Goal: Transaction & Acquisition: Purchase product/service

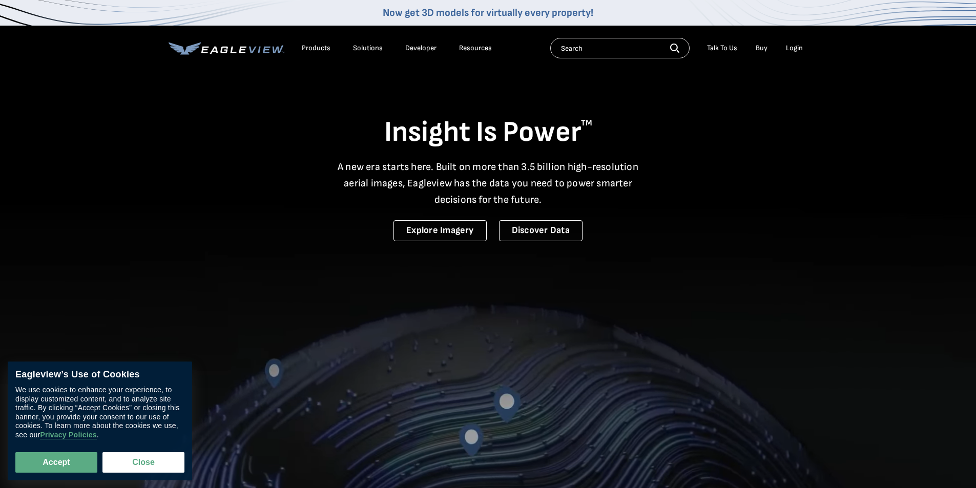
click at [800, 46] on div "Login" at bounding box center [794, 48] width 17 height 9
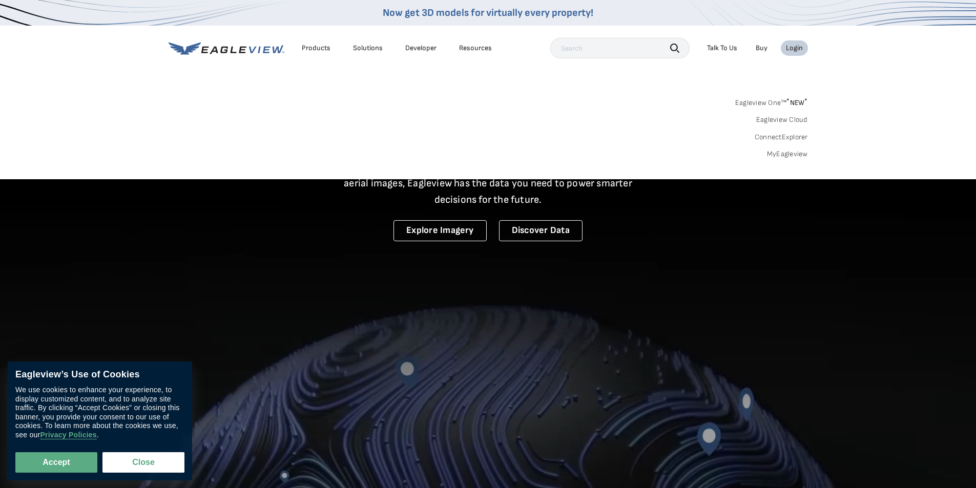
click at [802, 151] on link "MyEagleview" at bounding box center [787, 154] width 41 height 9
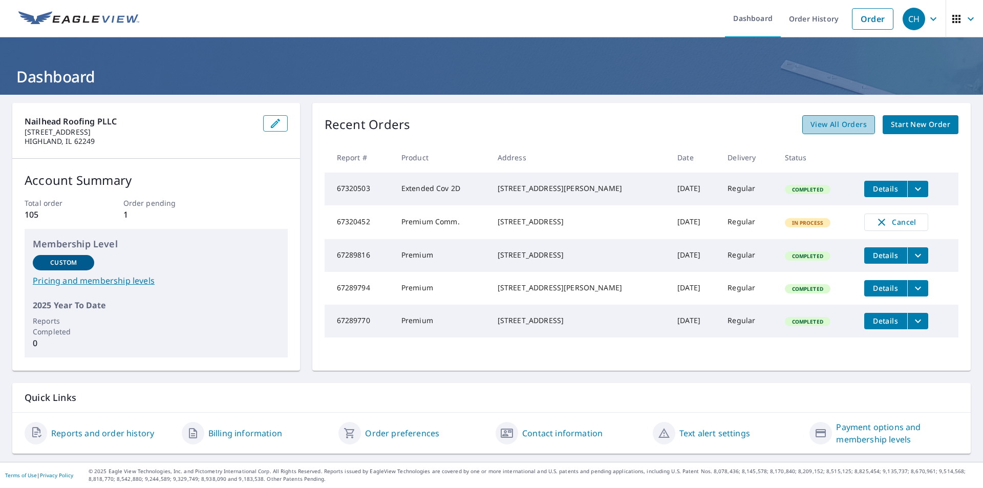
click at [854, 125] on span "View All Orders" at bounding box center [839, 124] width 56 height 13
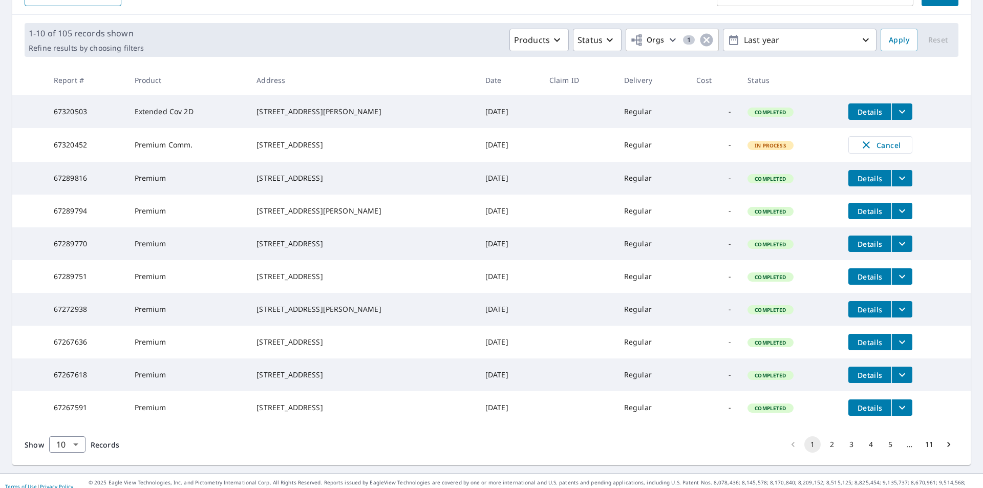
scroll to position [183, 0]
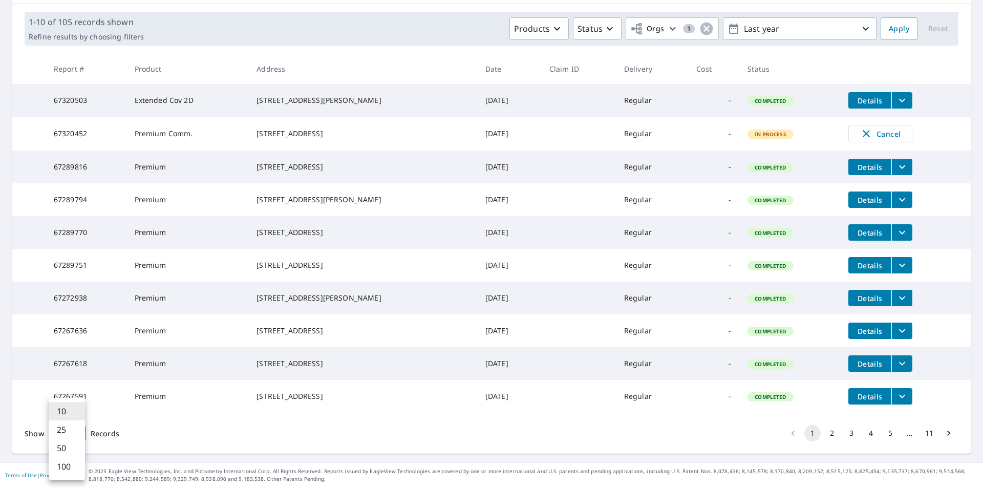
click at [79, 433] on body "CH CH Dashboard Order History Order CH Dashboard / Order History Order History …" at bounding box center [491, 244] width 983 height 488
click at [72, 468] on li "100" at bounding box center [67, 466] width 36 height 18
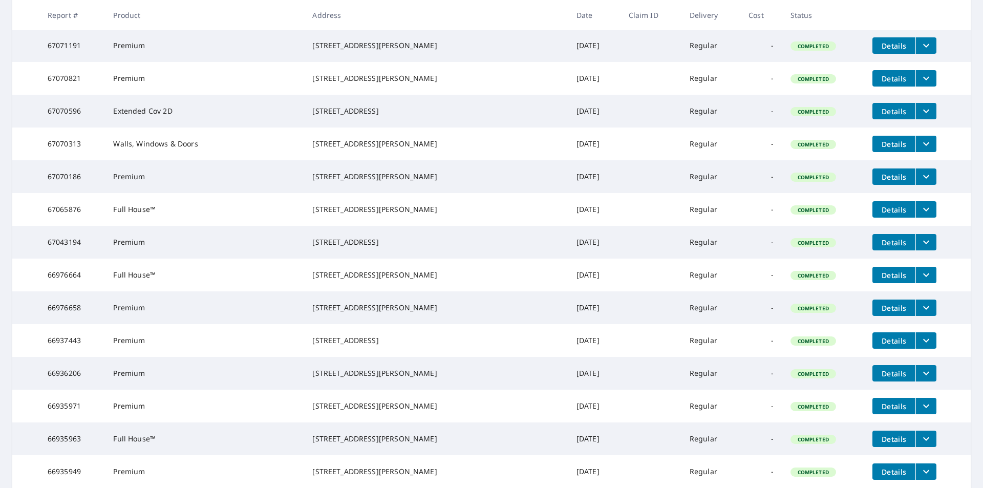
scroll to position [871, 0]
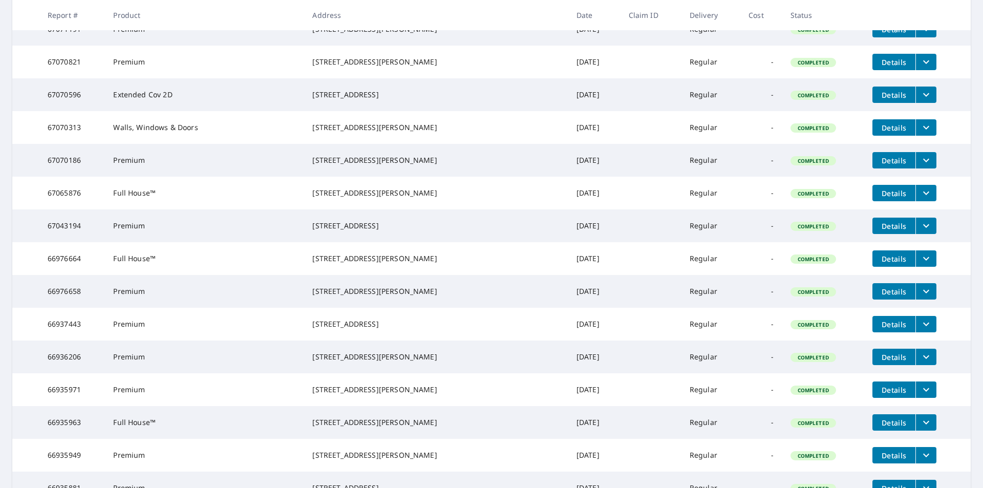
click at [879, 100] on span "Details" at bounding box center [894, 95] width 31 height 10
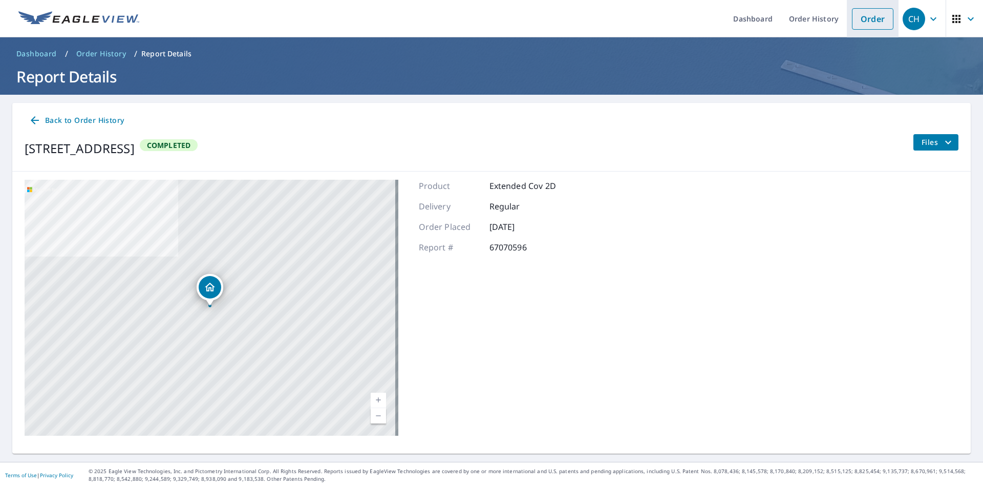
click at [858, 26] on link "Order" at bounding box center [872, 19] width 41 height 22
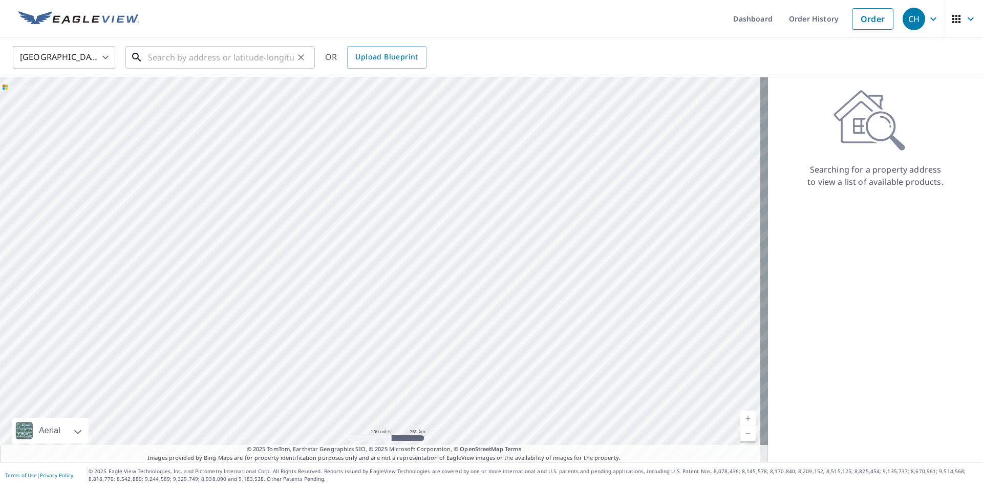
click at [174, 59] on input "text" at bounding box center [221, 57] width 146 height 29
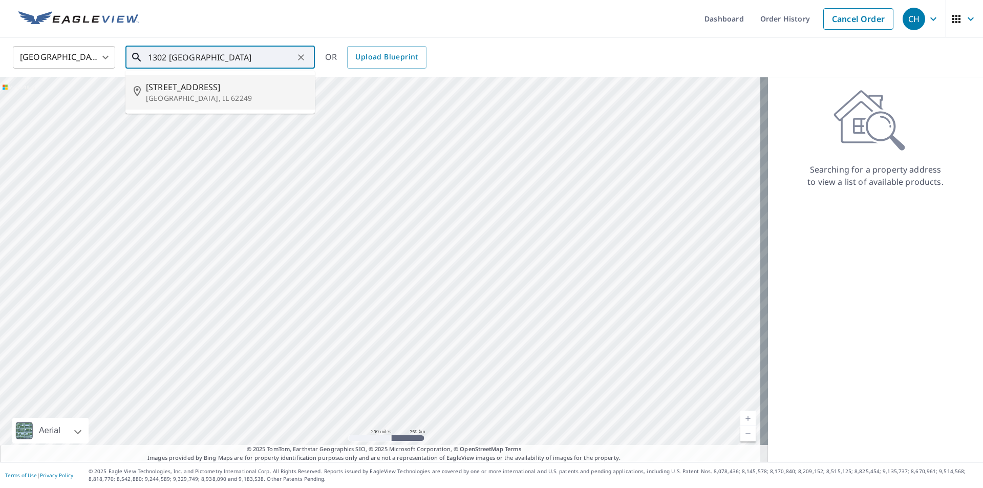
click at [165, 94] on p "Highland, IL 62249" at bounding box center [226, 98] width 161 height 10
type input "1302 Ash St Highland, IL 62249"
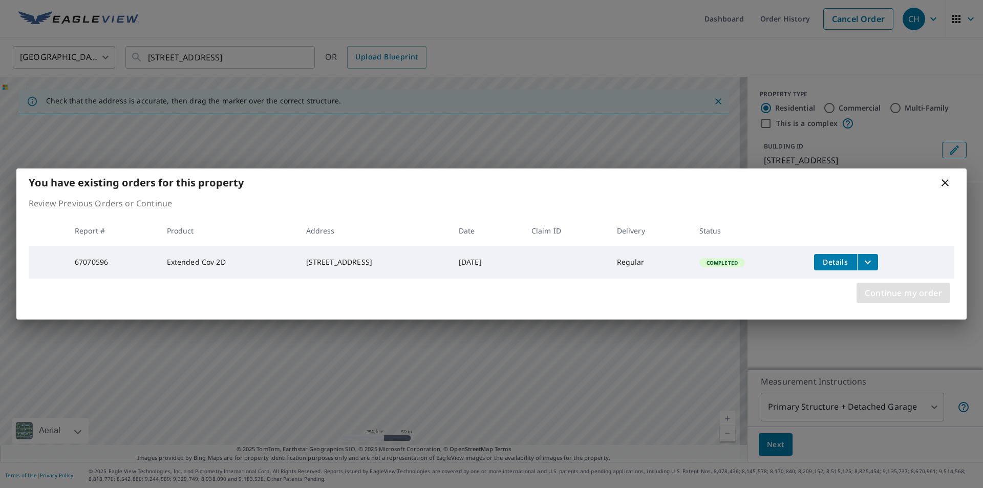
click at [892, 292] on span "Continue my order" at bounding box center [903, 293] width 77 height 14
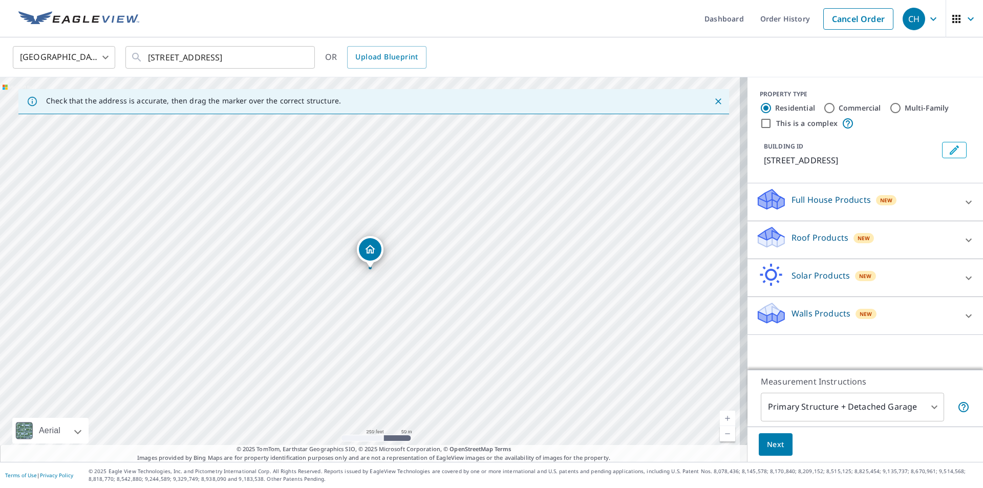
click at [887, 315] on div "Walls Products New" at bounding box center [856, 315] width 201 height 29
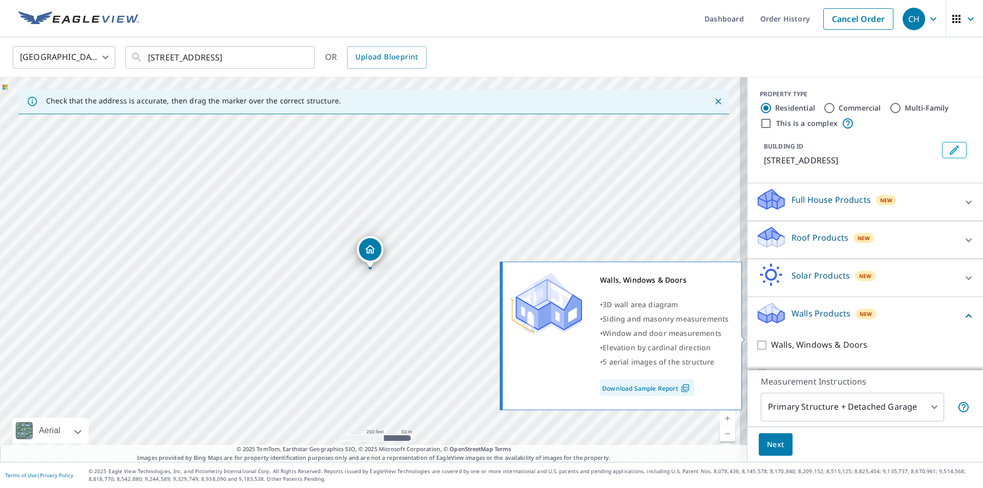
scroll to position [23, 0]
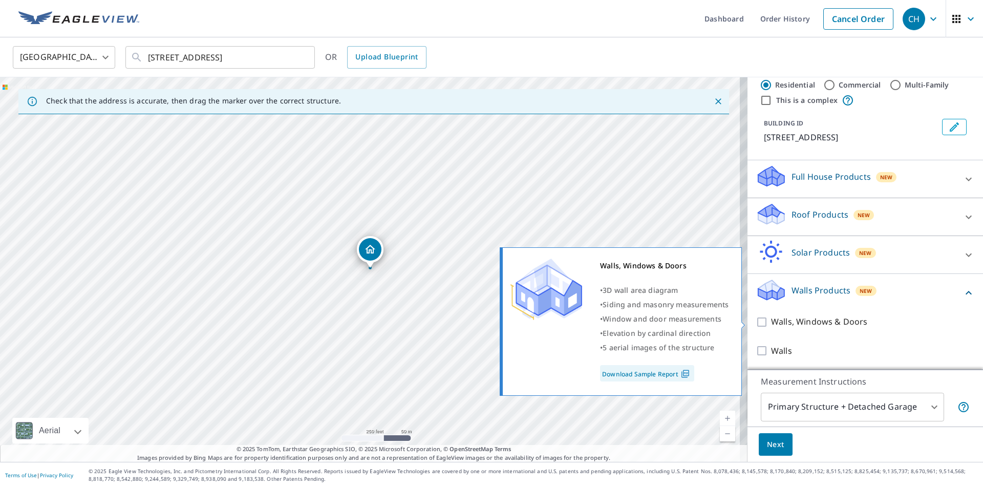
click at [758, 323] on input "Walls, Windows & Doors" at bounding box center [763, 322] width 15 height 12
checkbox input "true"
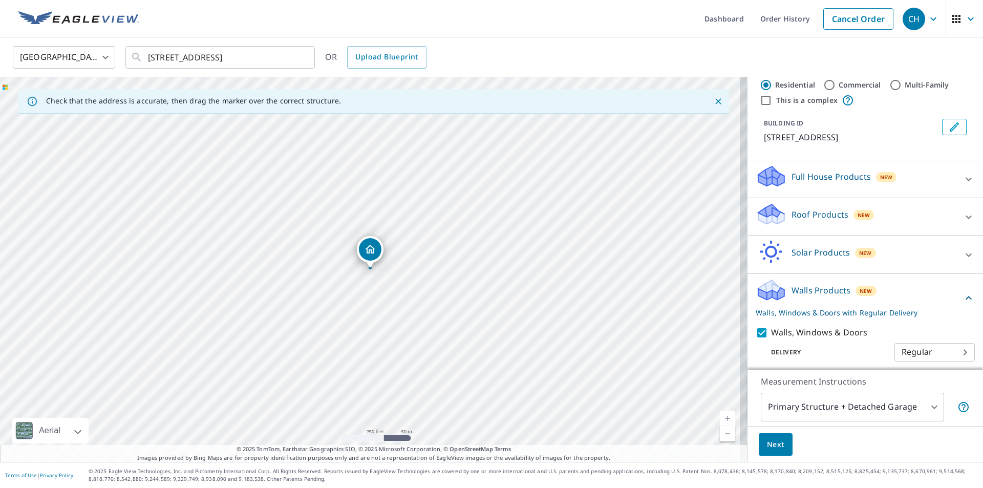
click at [931, 410] on body "CH CH Dashboard Order History Cancel Order CH United States US ​ 1302 Ash St Hi…" at bounding box center [491, 244] width 983 height 488
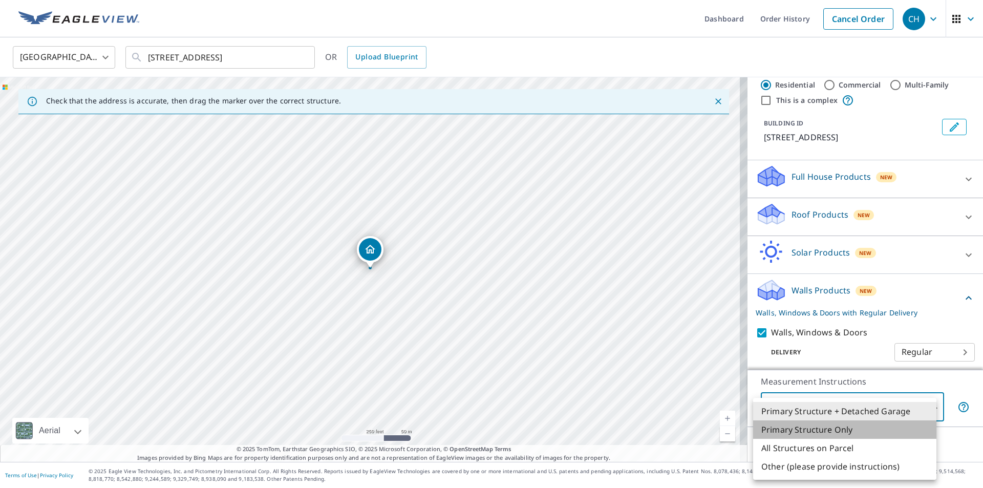
click at [839, 431] on li "Primary Structure Only" at bounding box center [844, 429] width 183 height 18
type input "2"
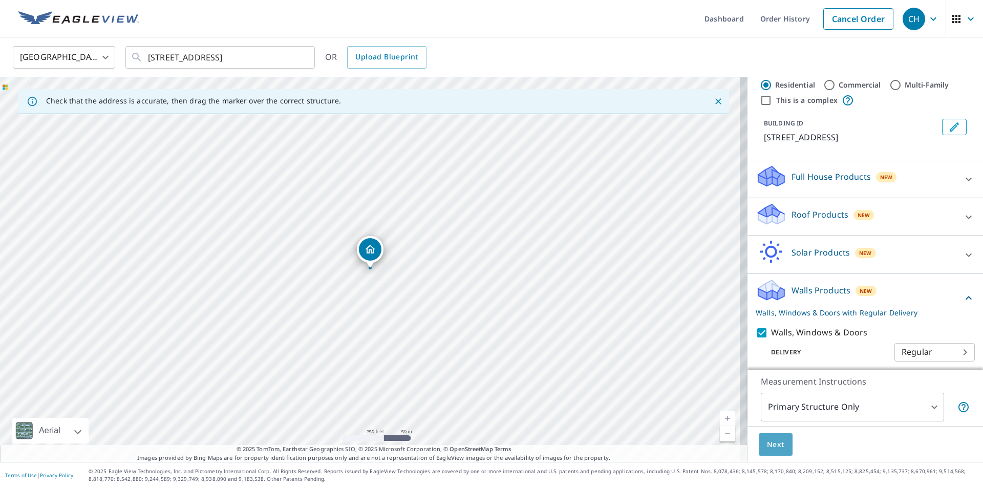
click at [775, 442] on span "Next" at bounding box center [775, 444] width 17 height 13
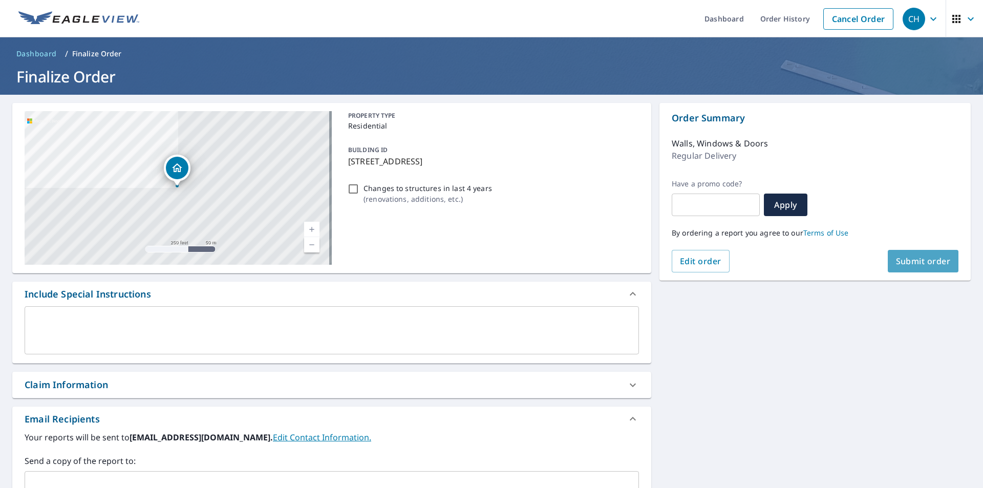
click at [908, 264] on span "Submit order" at bounding box center [923, 261] width 55 height 11
